Goal: Transaction & Acquisition: Purchase product/service

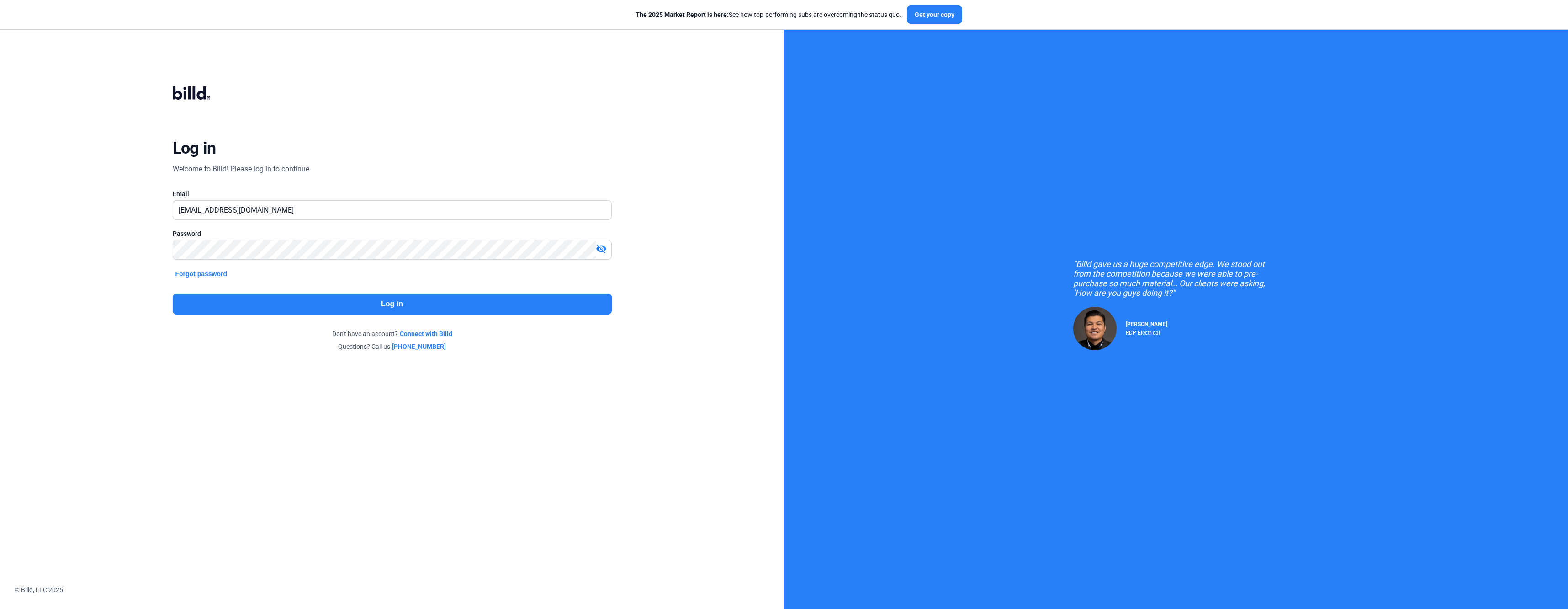
click at [316, 301] on button "Log in" at bounding box center [392, 304] width 439 height 21
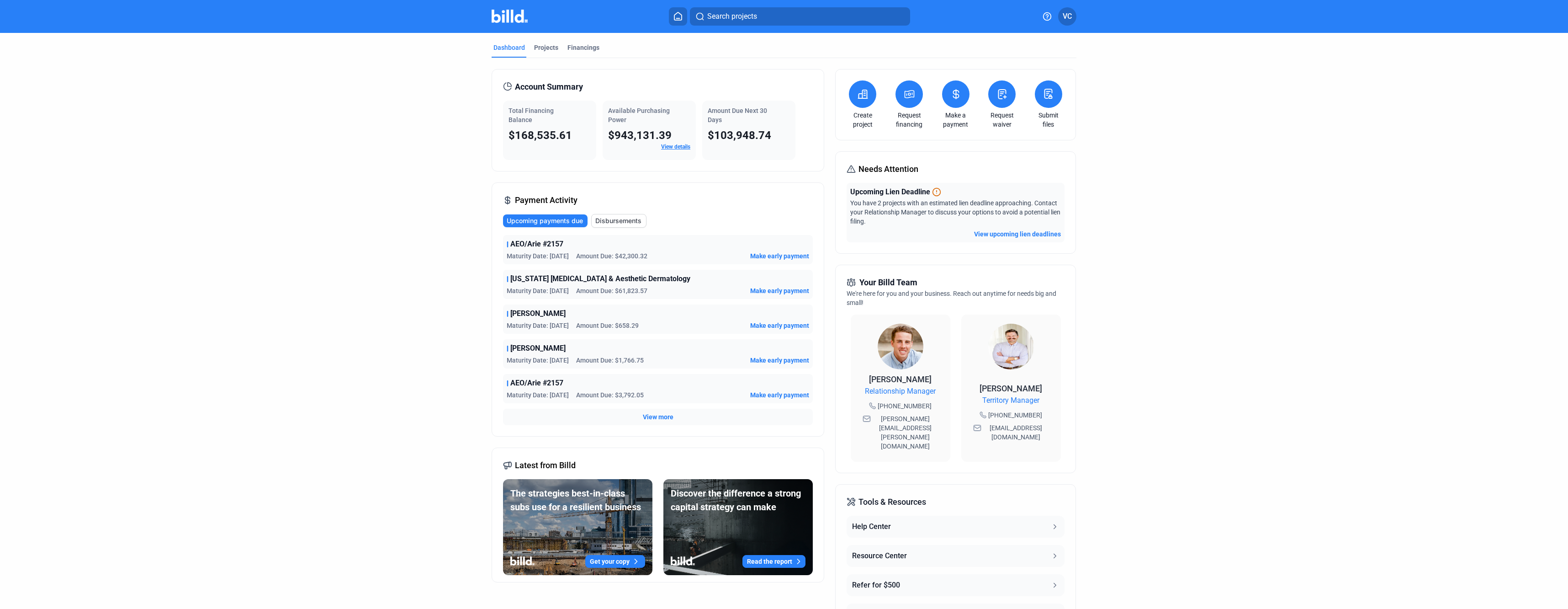
click at [956, 94] on icon at bounding box center [956, 94] width 5 height 9
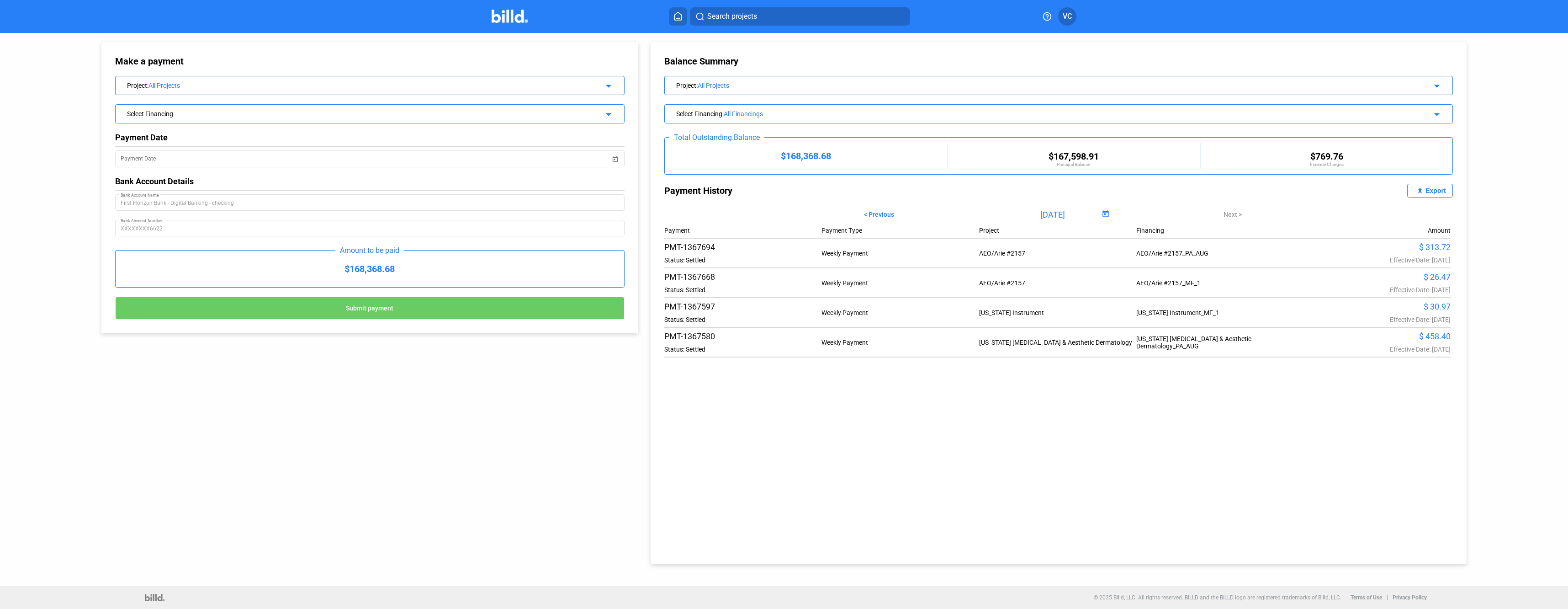
click at [604, 86] on mat-icon "arrow_drop_down" at bounding box center [607, 85] width 11 height 11
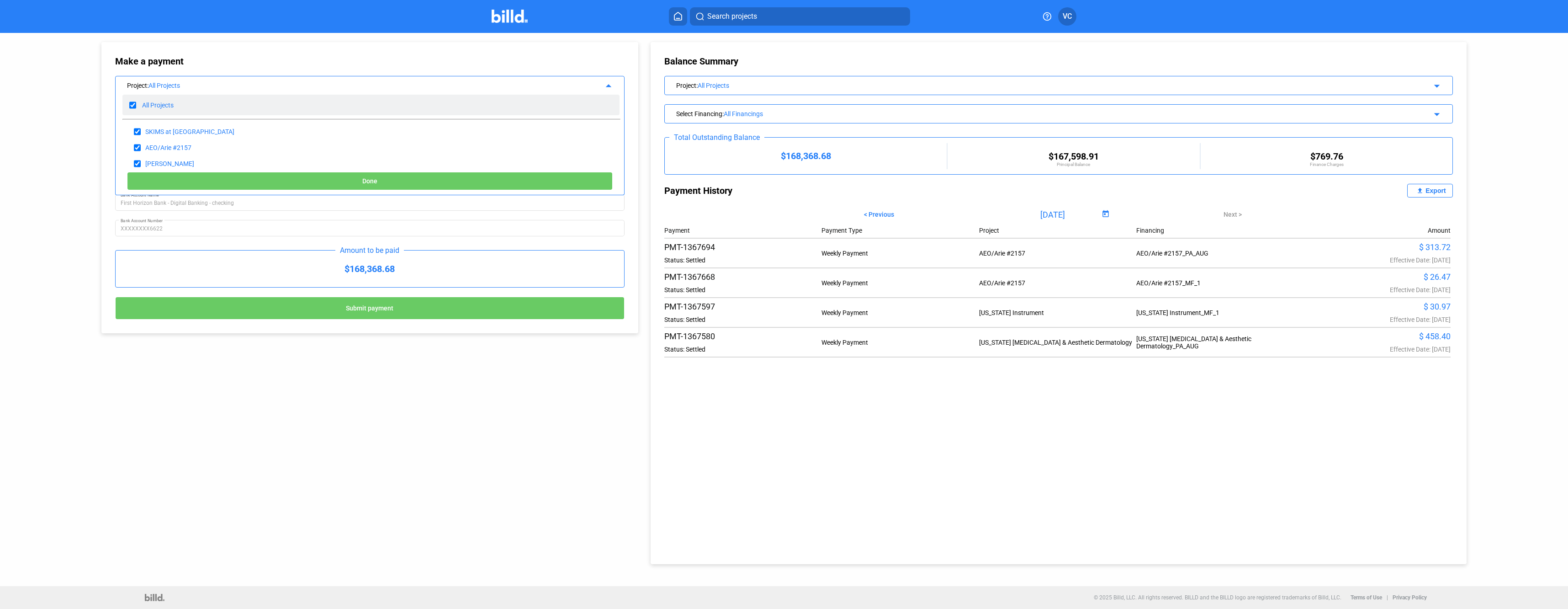
click at [130, 105] on input "checkbox" at bounding box center [132, 105] width 7 height 14
checkbox input "false"
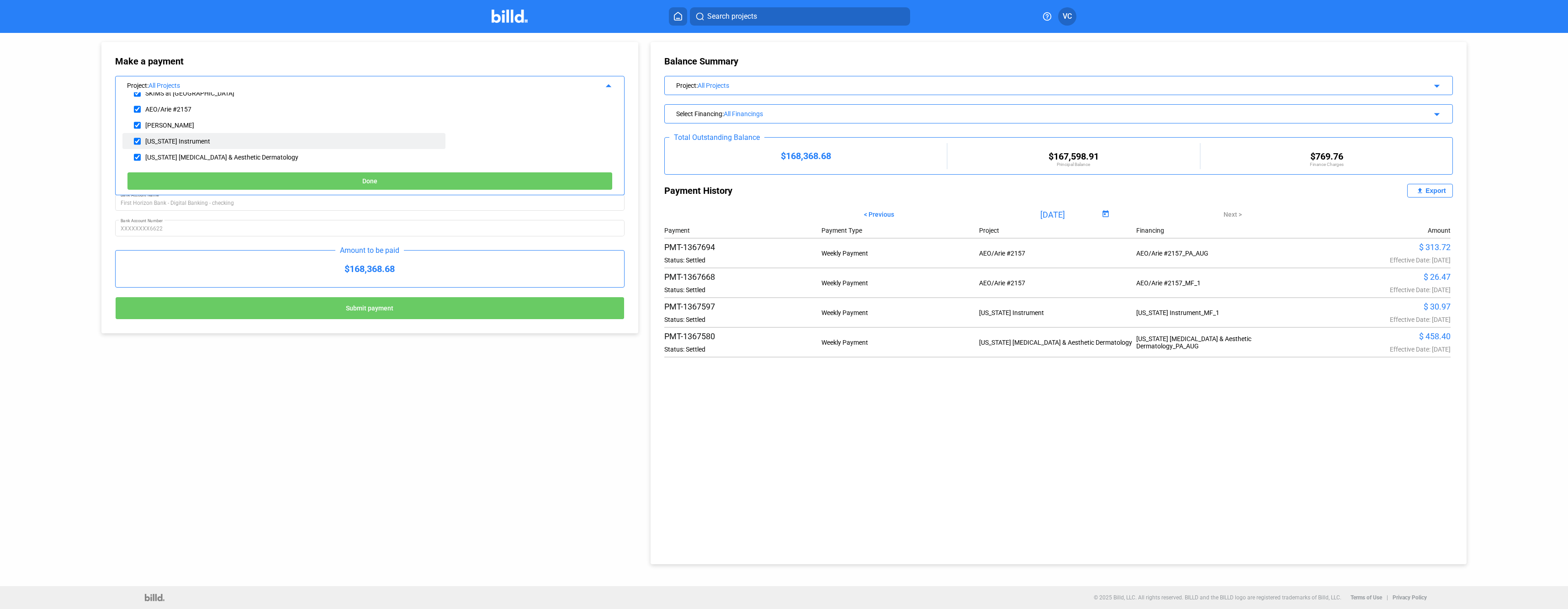
click at [139, 140] on input "checkbox" at bounding box center [137, 141] width 7 height 14
checkbox input "true"
click at [334, 176] on button "Done" at bounding box center [370, 181] width 486 height 18
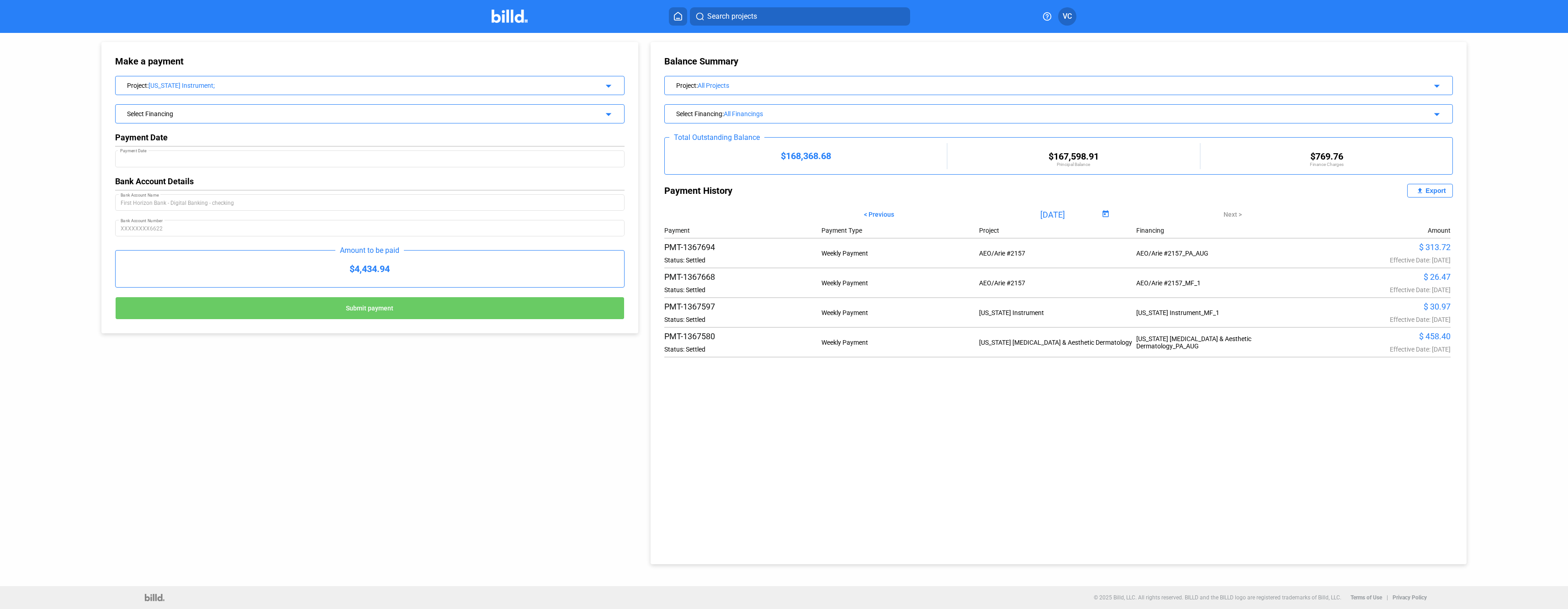
click at [362, 127] on div "Select Financing arrow_drop_down" at bounding box center [370, 118] width 510 height 29
click at [362, 114] on div "Select Financing" at bounding box center [346, 113] width 437 height 9
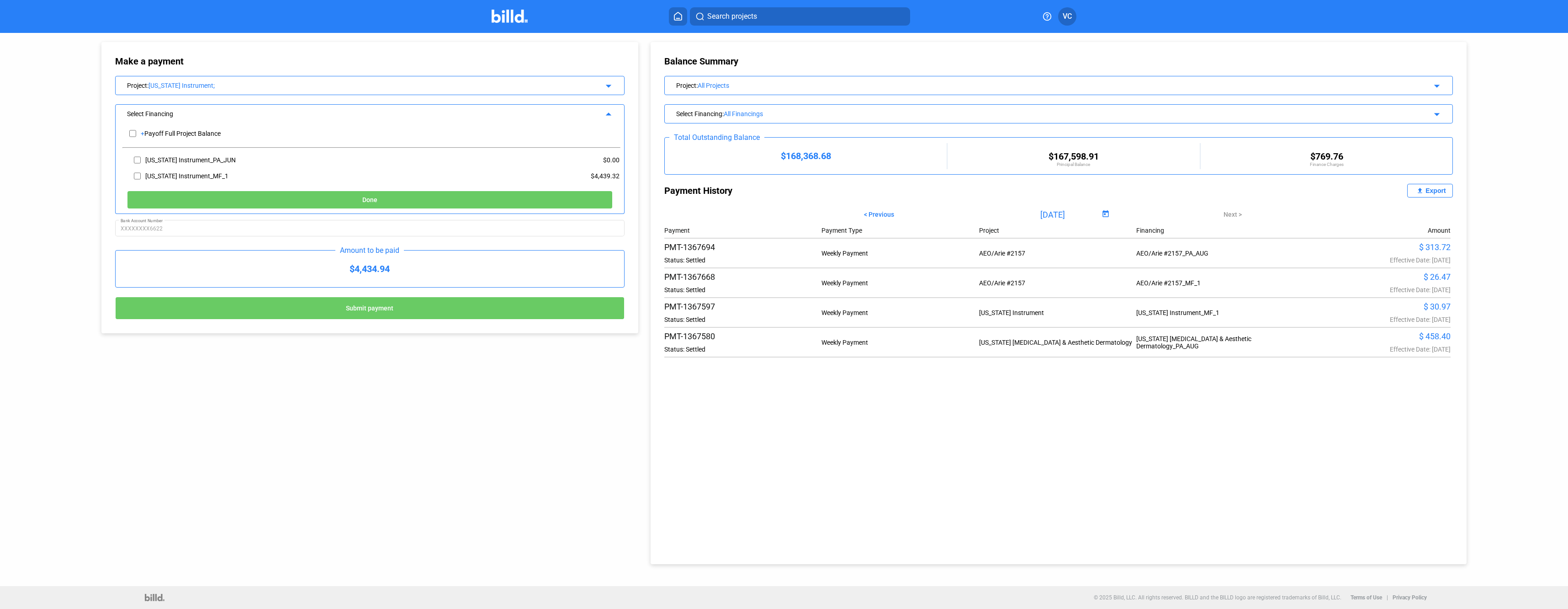
click at [60, 158] on div "Make a payment Project : [US_STATE] Instrument; arrow_drop_down Select Financin…" at bounding box center [784, 309] width 1568 height 553
